Goal: Transaction & Acquisition: Download file/media

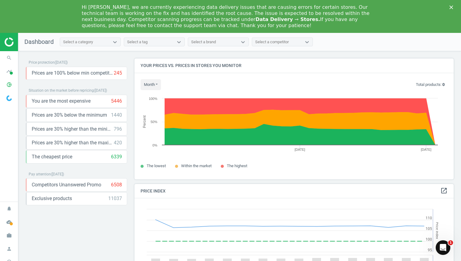
scroll to position [130, 324]
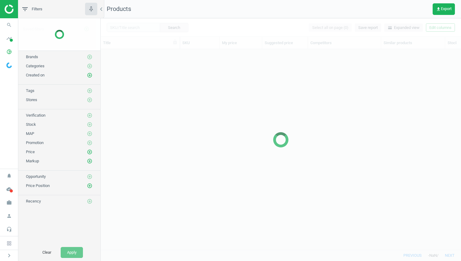
scroll to position [191, 356]
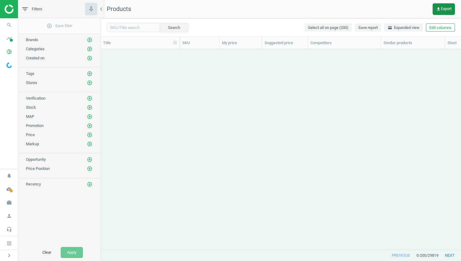
click at [444, 11] on span "get_app Export" at bounding box center [444, 9] width 16 height 5
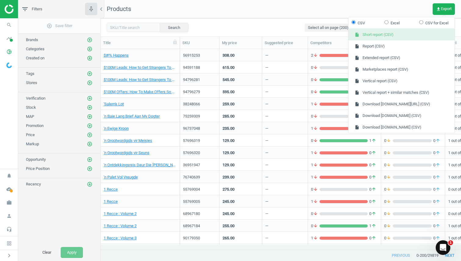
scroll to position [0, 0]
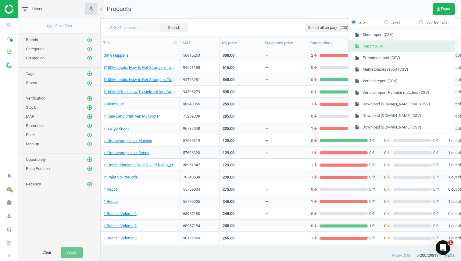
click at [390, 41] on button "insert_drive_file Report (CSV)" at bounding box center [401, 47] width 106 height 12
